Goal: Navigation & Orientation: Understand site structure

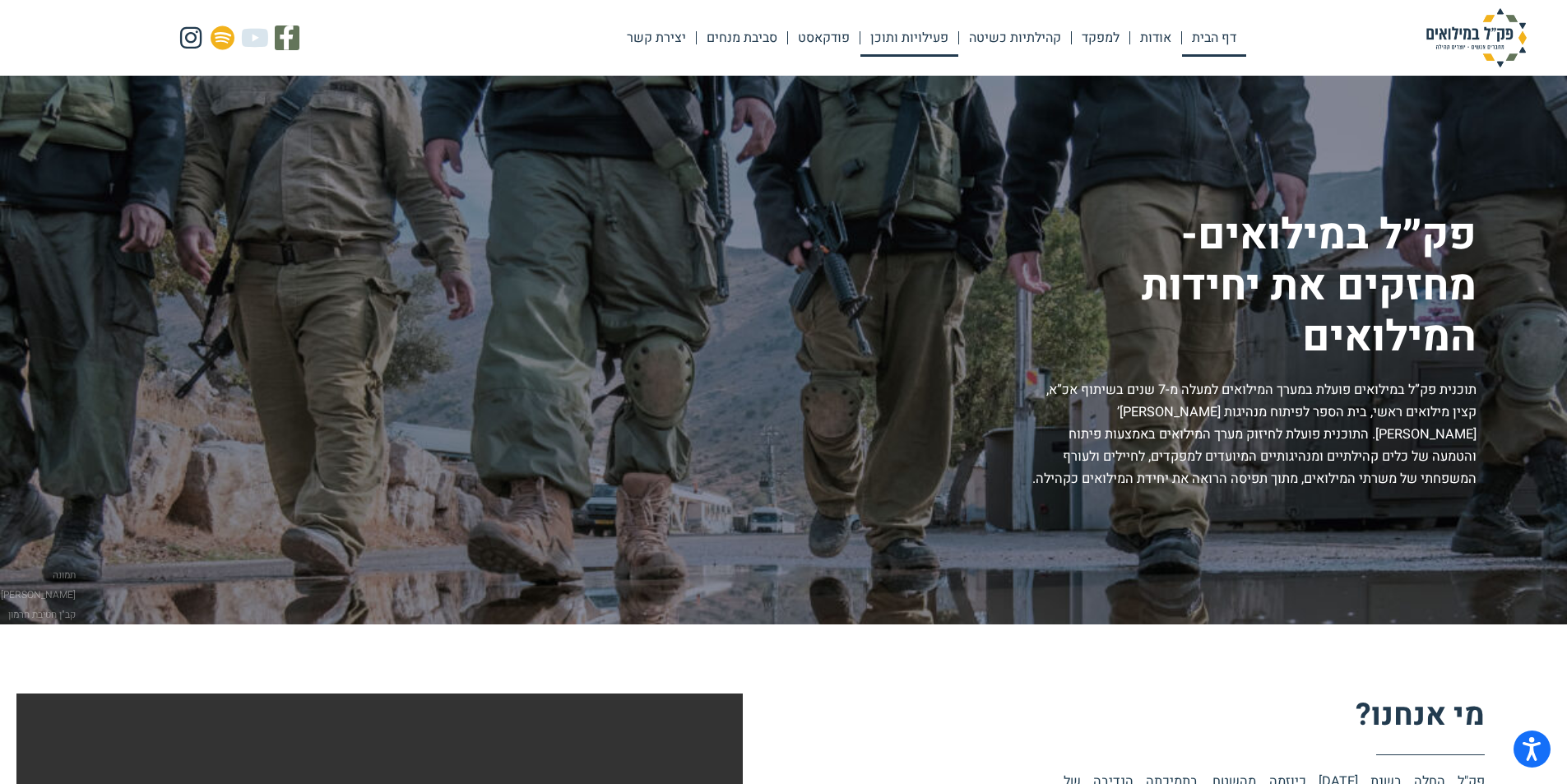
click at [928, 35] on link "פעילויות ותוכן" at bounding box center [909, 38] width 97 height 38
click at [821, 36] on link "פודקאסט" at bounding box center [824, 38] width 72 height 38
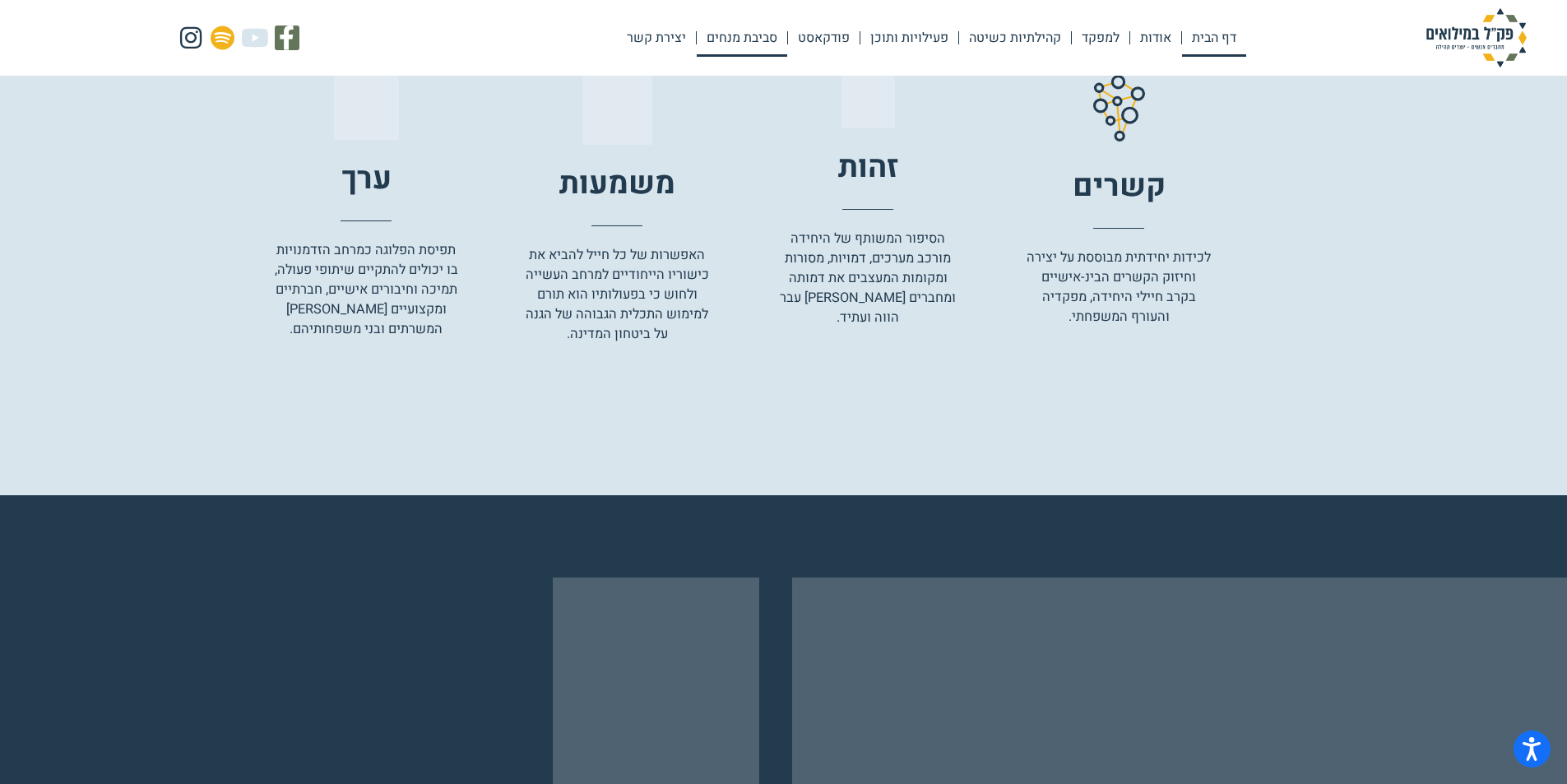
scroll to position [3027, 0]
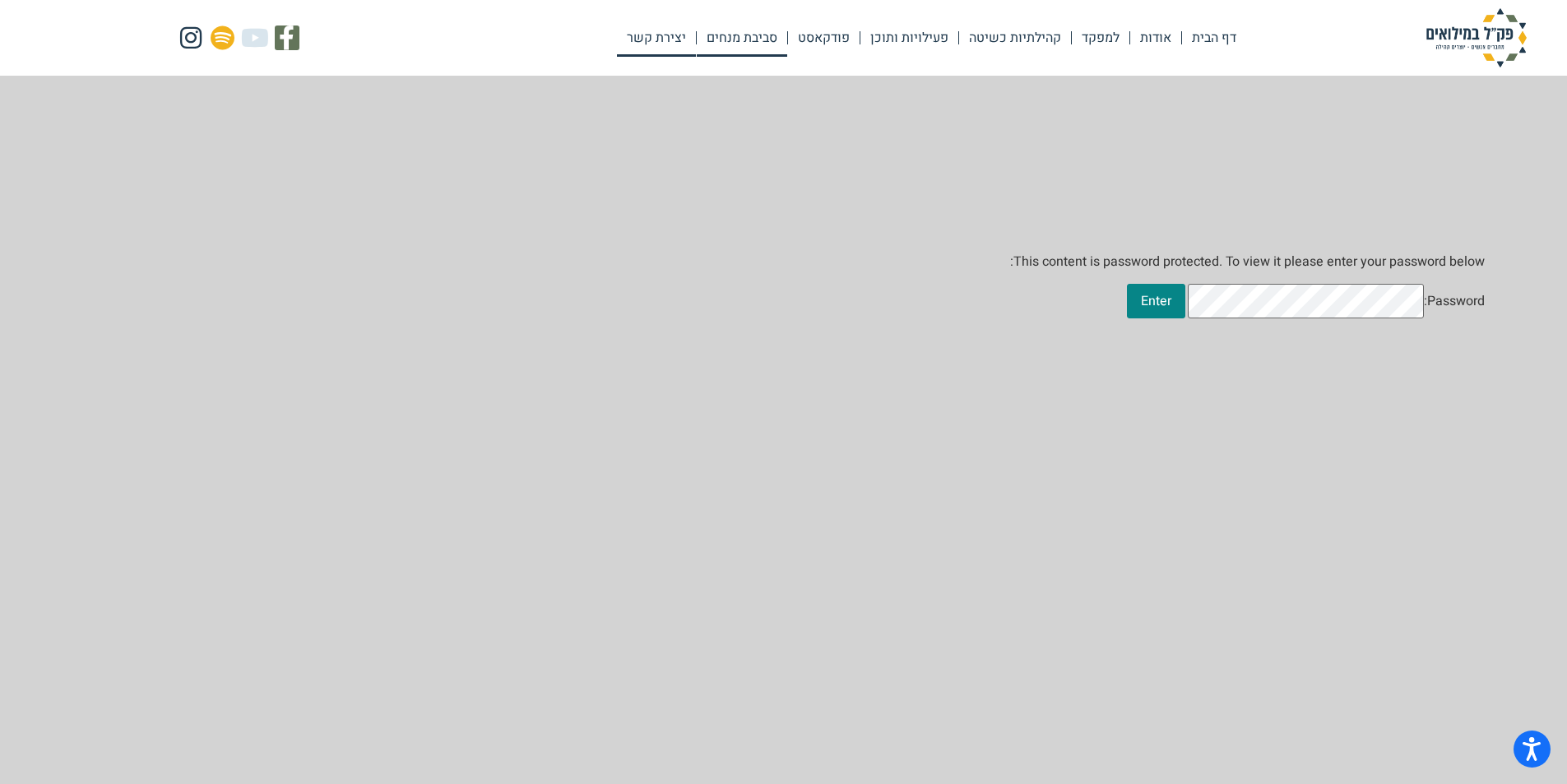
click at [647, 28] on link "יצירת קשר" at bounding box center [656, 38] width 79 height 38
click at [1028, 26] on link "קהילתיות כשיטה" at bounding box center [1015, 38] width 112 height 38
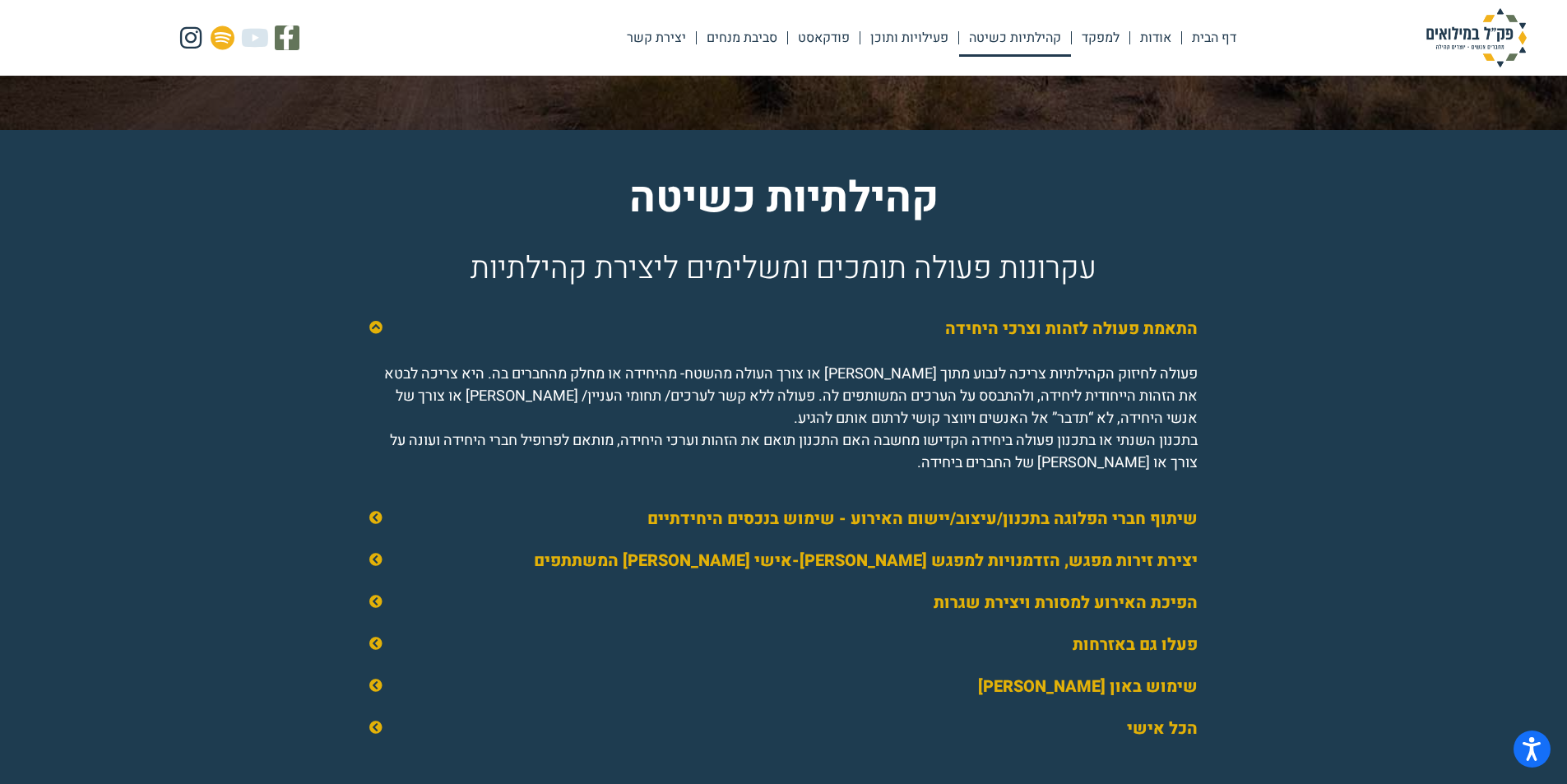
scroll to position [2529, 0]
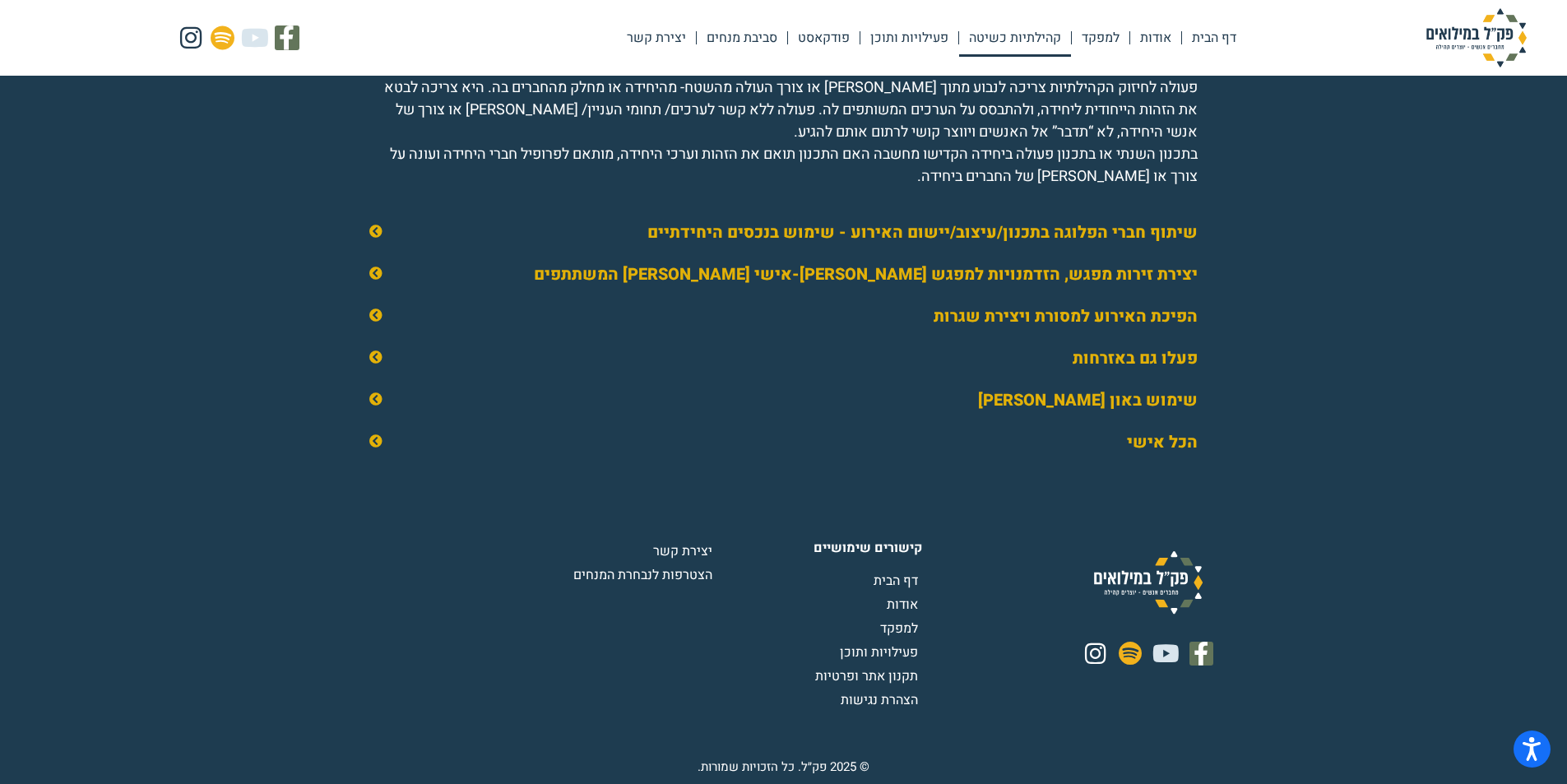
click at [907, 577] on span "דף הבית" at bounding box center [897, 580] width 48 height 20
